Goal: Navigation & Orientation: Find specific page/section

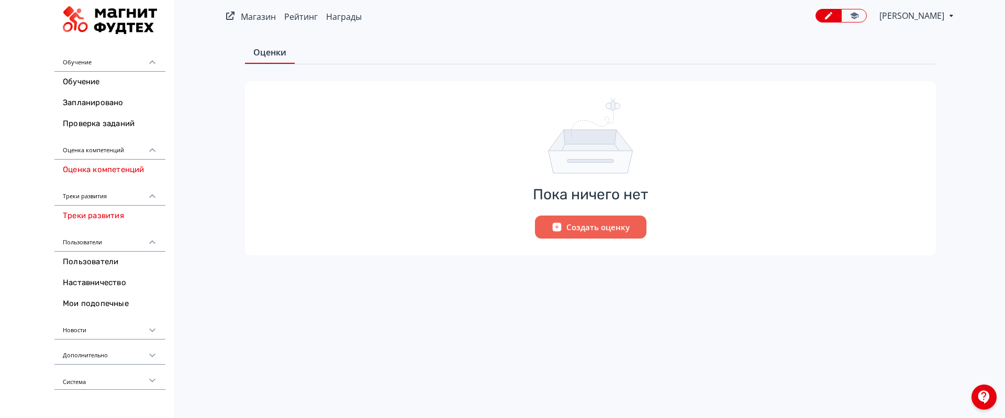
click at [98, 219] on link "Треки развития" at bounding box center [109, 216] width 111 height 21
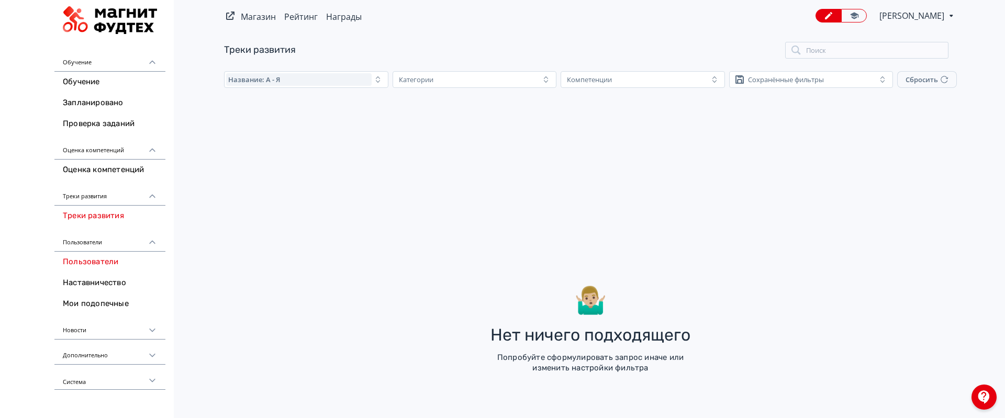
click at [100, 264] on link "Пользователи" at bounding box center [109, 262] width 111 height 21
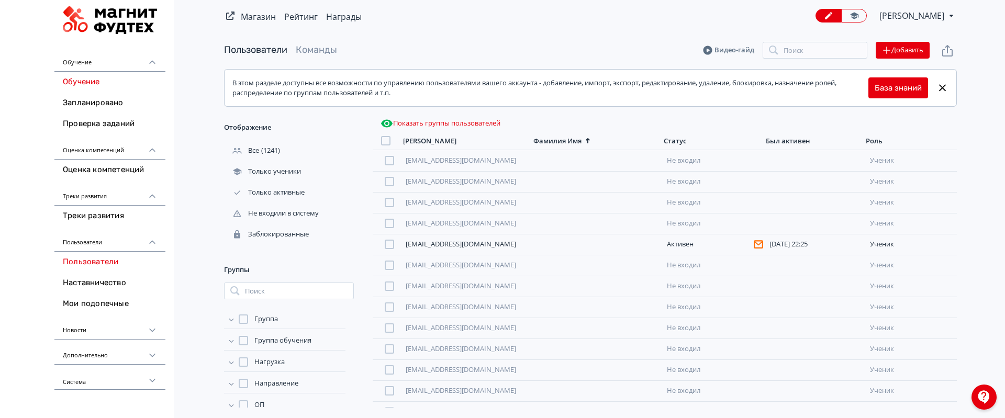
click at [99, 85] on link "Обучение" at bounding box center [109, 82] width 111 height 21
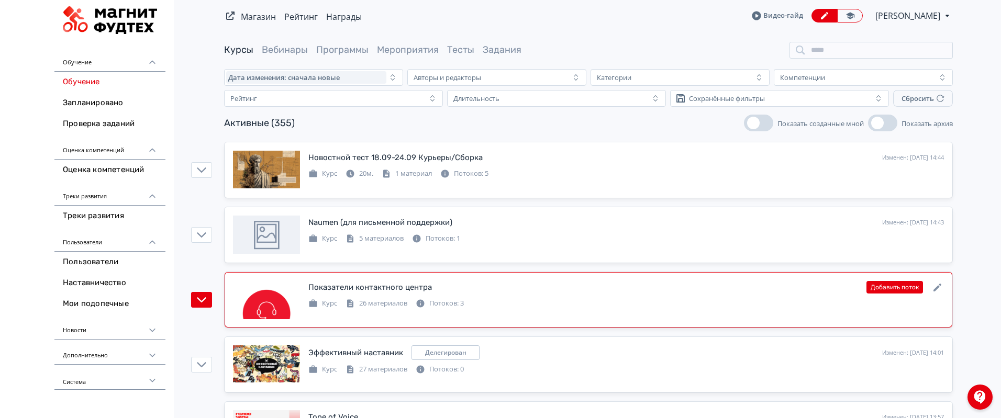
click at [270, 302] on div at bounding box center [266, 300] width 67 height 39
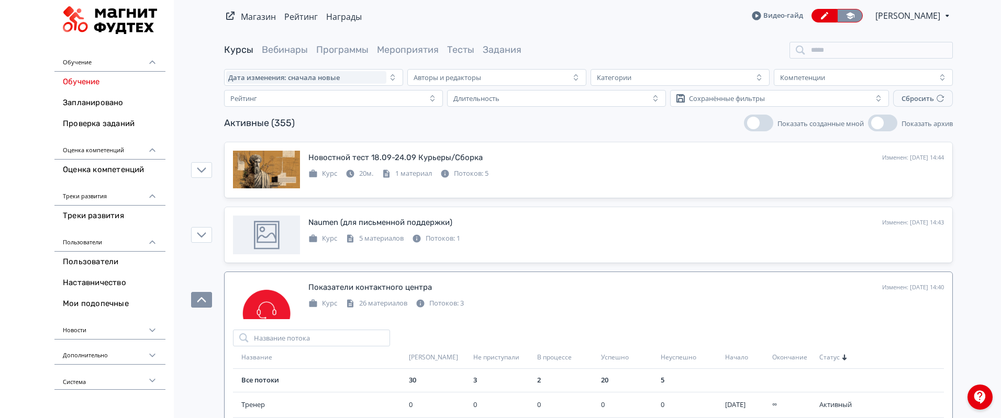
click at [846, 16] on icon at bounding box center [850, 15] width 8 height 7
